Goal: Download file/media

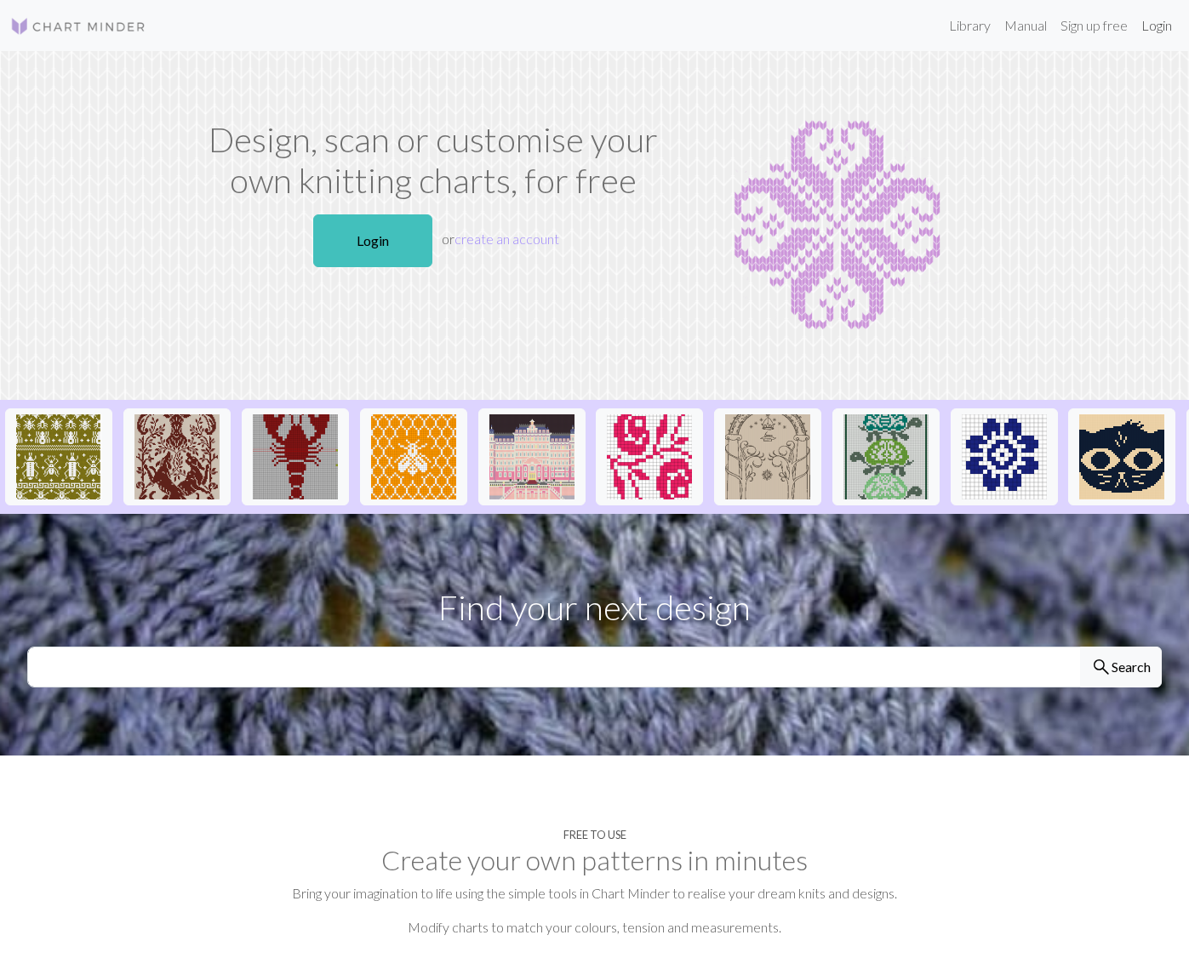
click at [1163, 28] on link "Login" at bounding box center [1156, 26] width 44 height 34
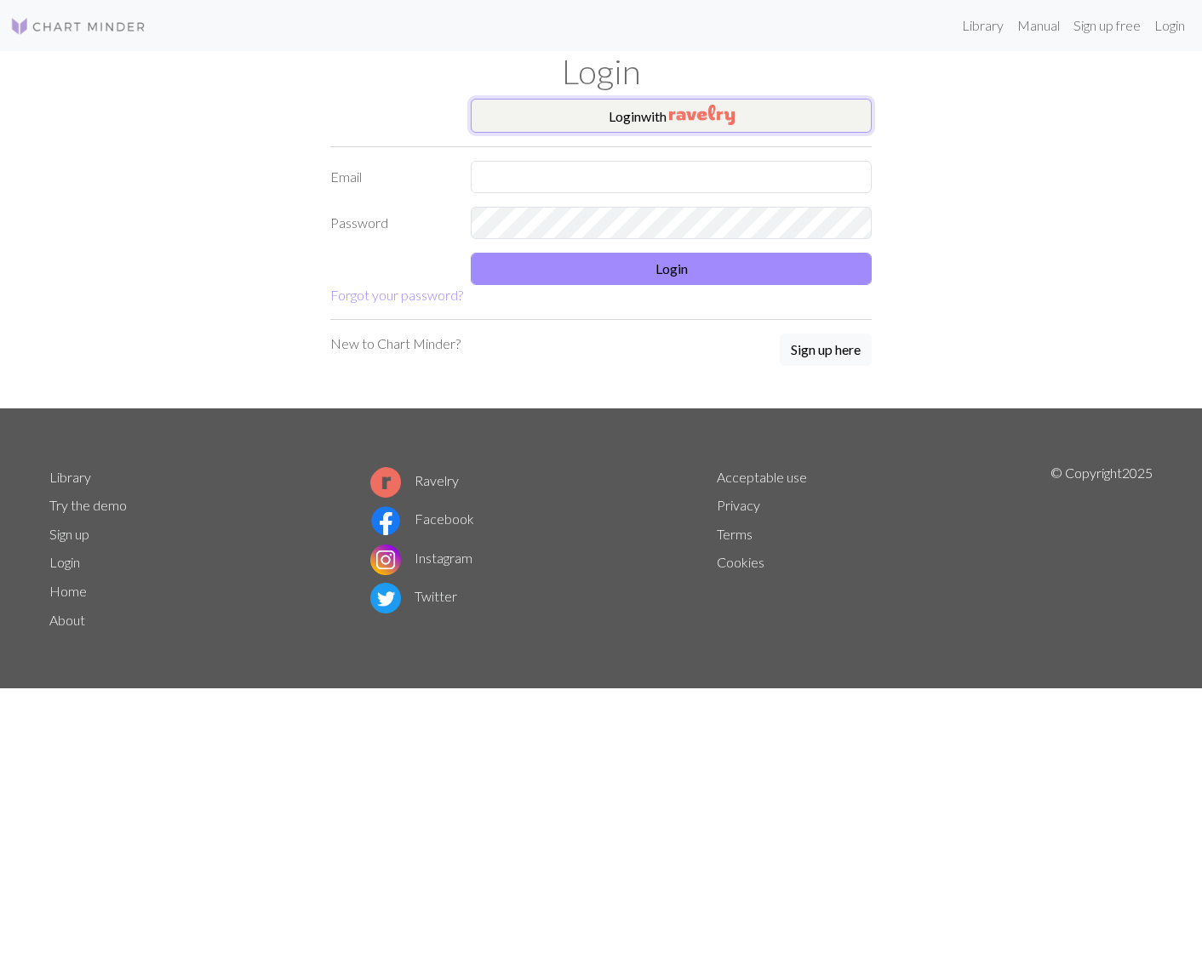
click at [630, 121] on button "Login with" at bounding box center [671, 116] width 401 height 34
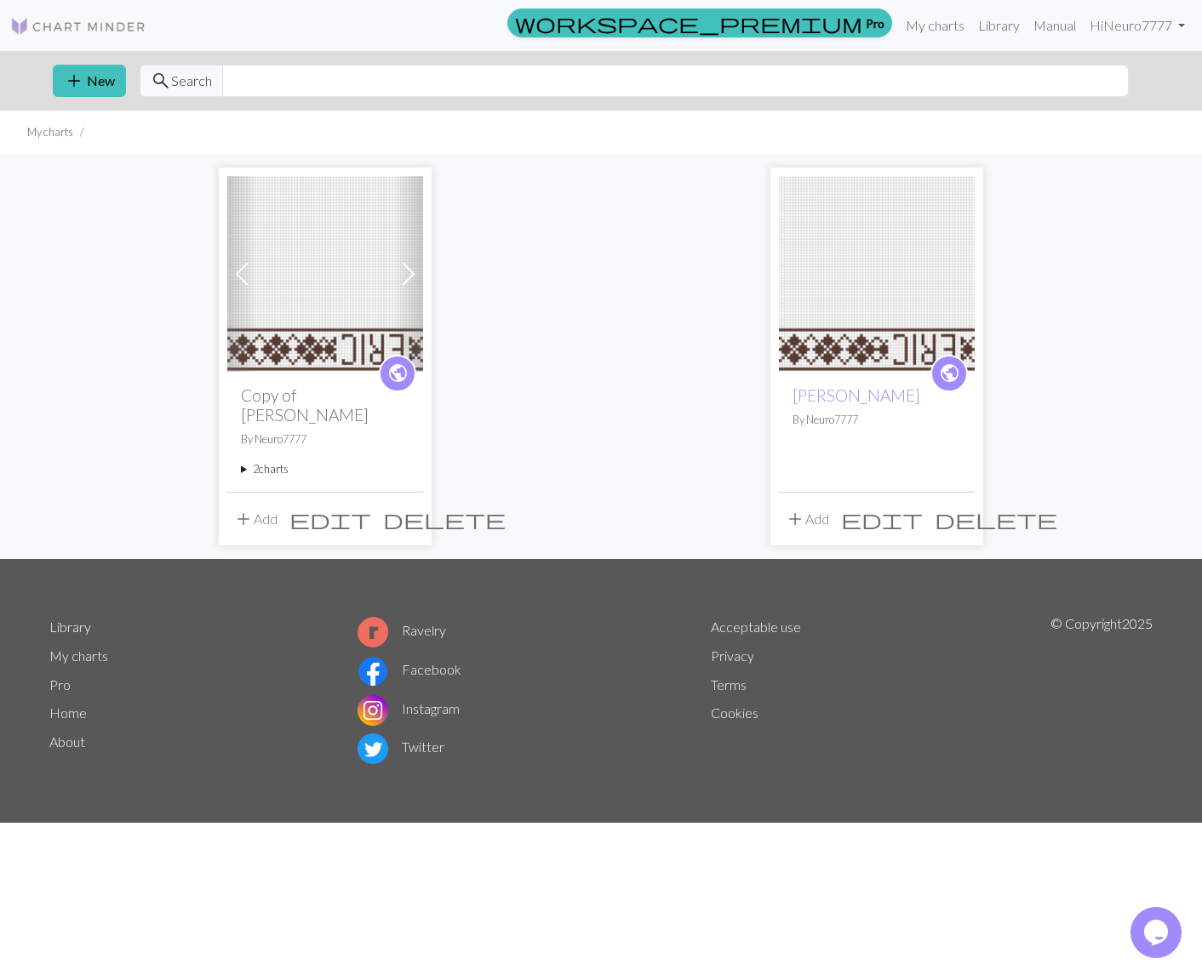
click at [345, 281] on img at bounding box center [325, 274] width 196 height 196
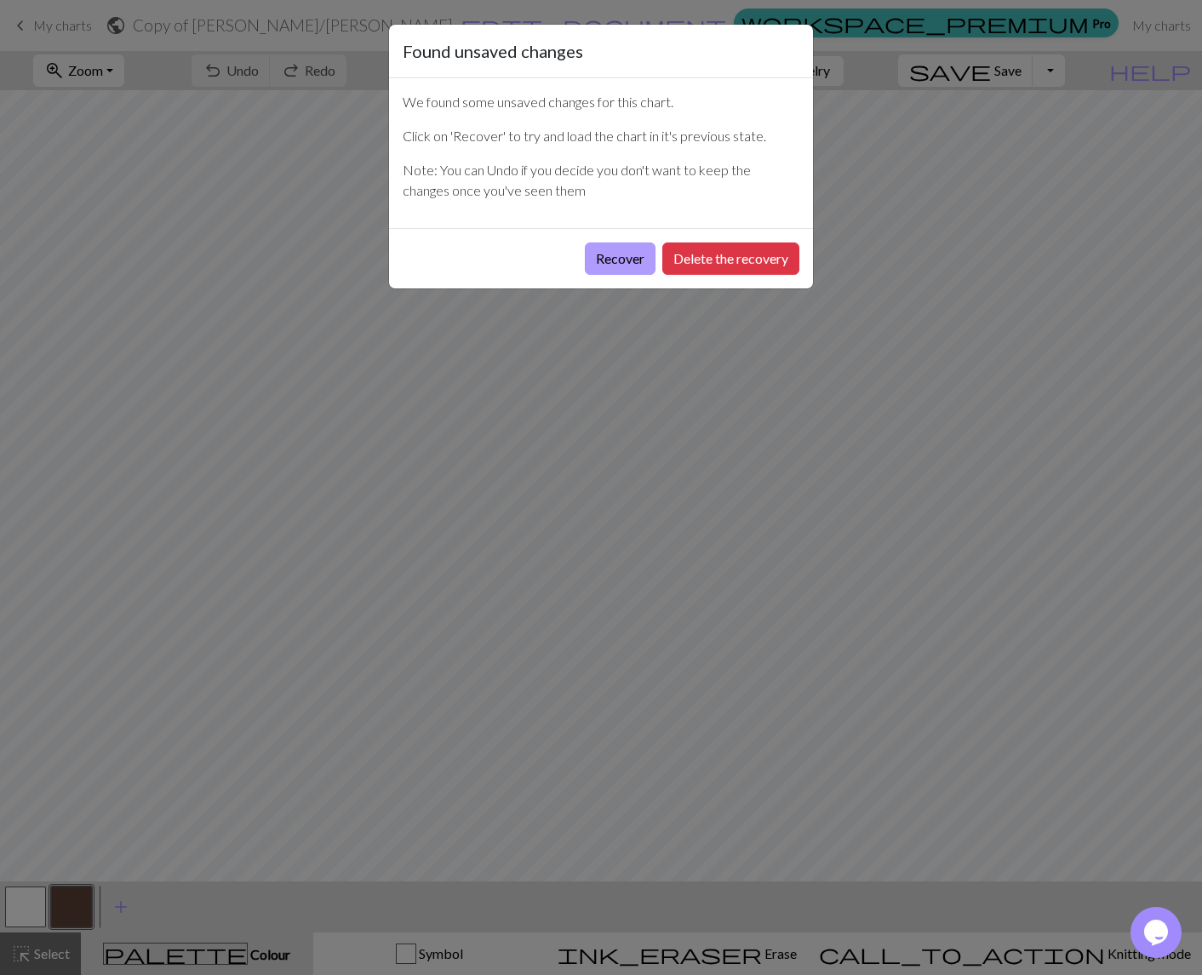
click at [619, 258] on button "Recover" at bounding box center [620, 259] width 71 height 32
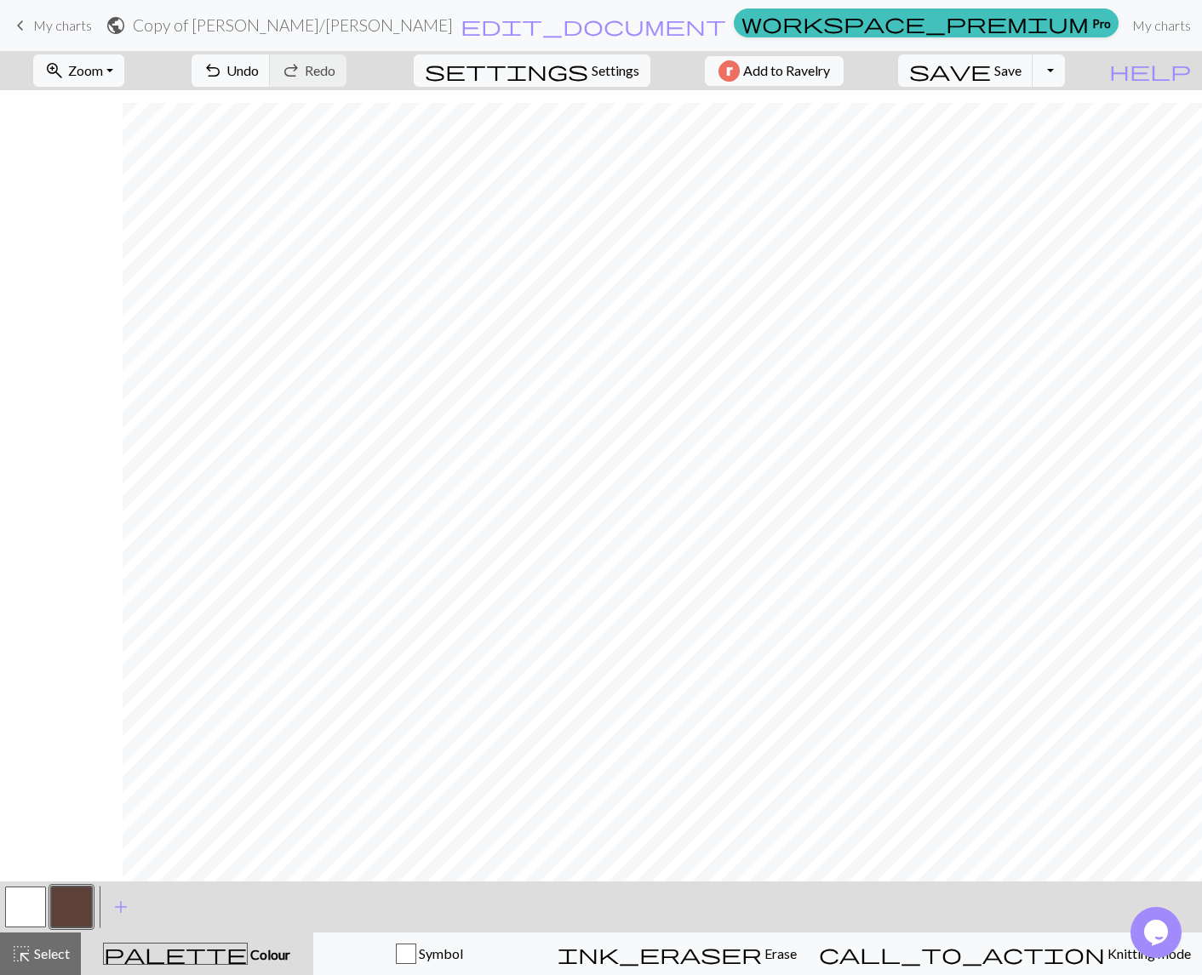
scroll to position [608, 488]
click at [606, 26] on span "edit_document" at bounding box center [592, 26] width 265 height 24
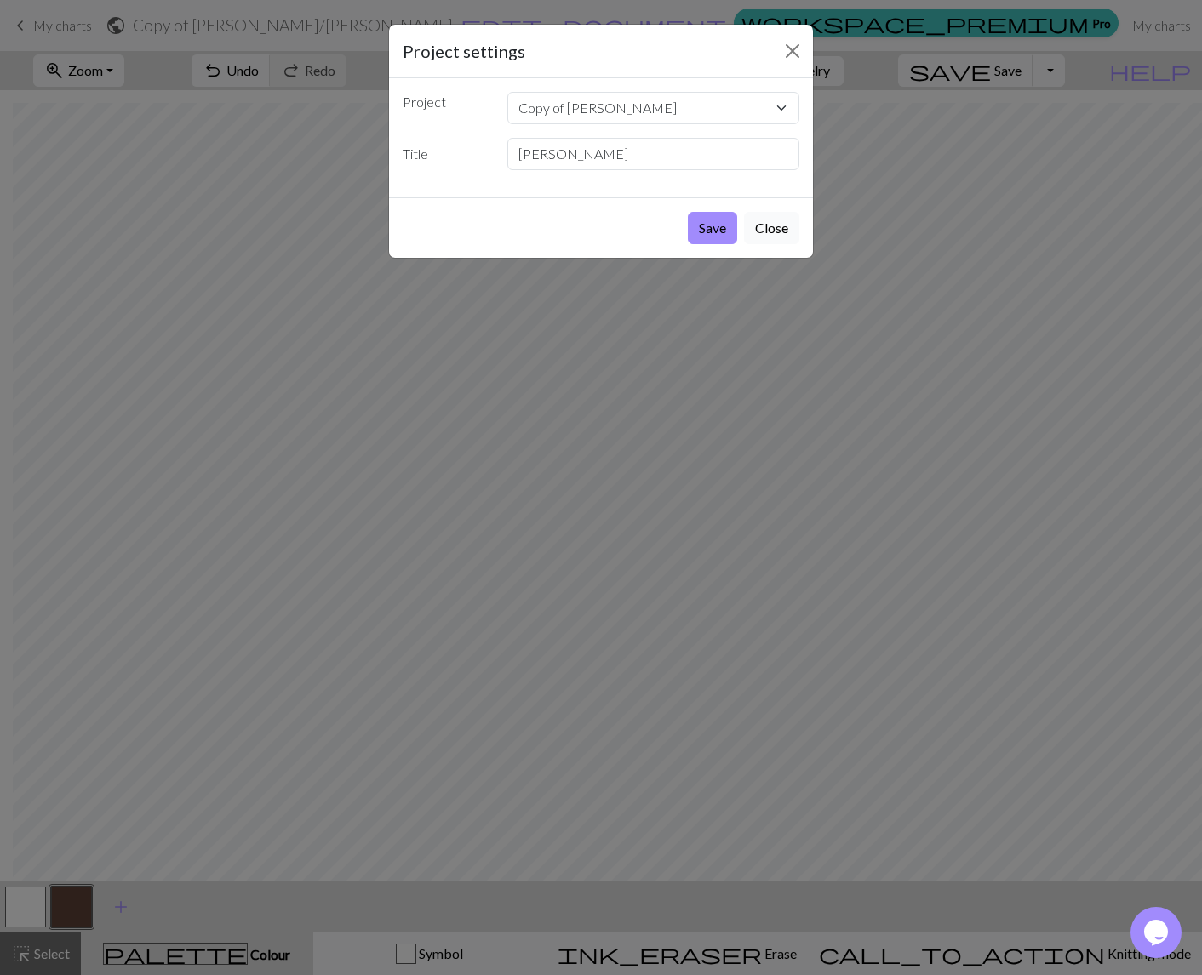
click at [772, 237] on button "Close" at bounding box center [771, 228] width 55 height 32
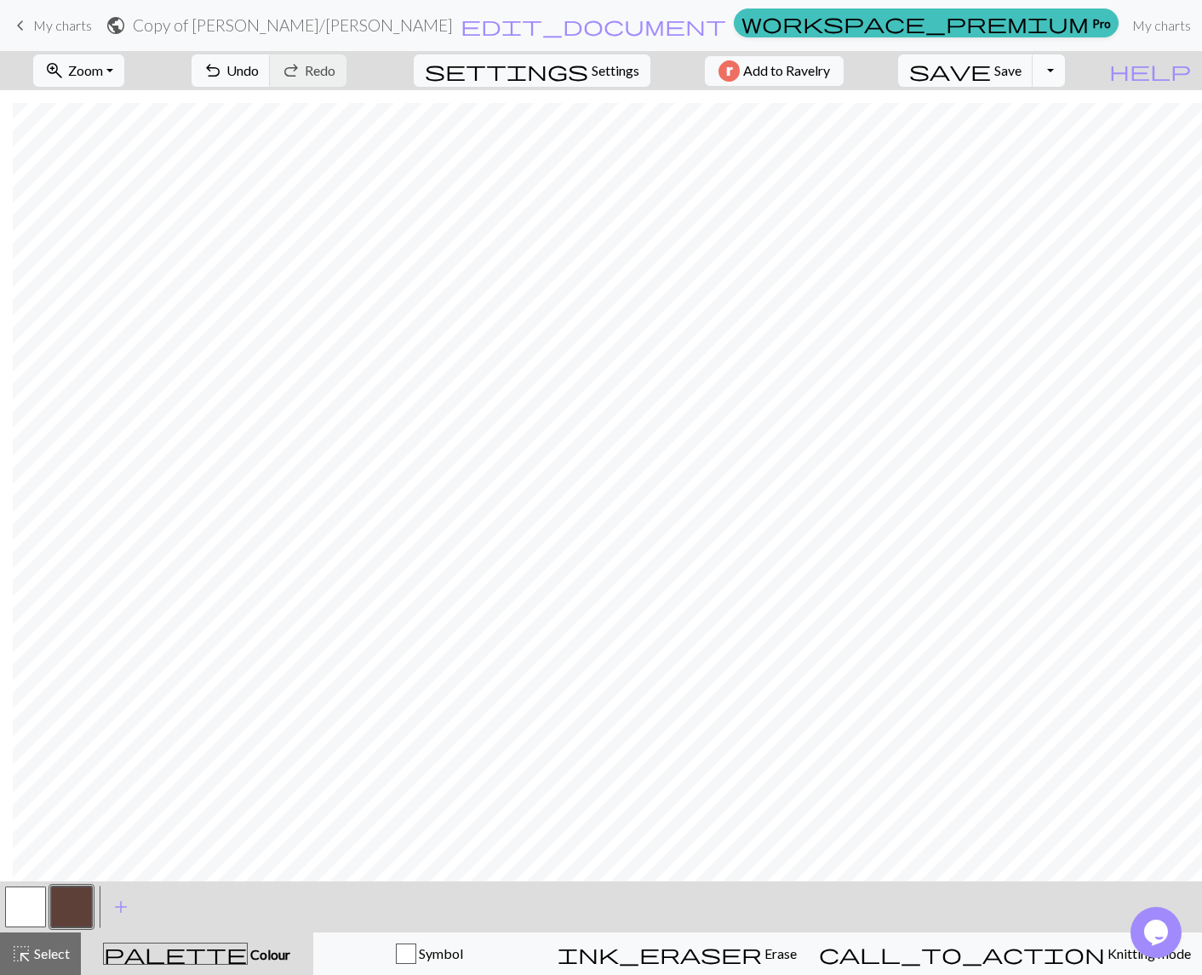
click at [1065, 71] on button "Toggle Dropdown" at bounding box center [1048, 70] width 32 height 32
click at [1053, 134] on button "save_alt Download" at bounding box center [923, 135] width 281 height 27
click at [562, 54] on button "Download" at bounding box center [559, 55] width 83 height 32
